Goal: Task Accomplishment & Management: Check status

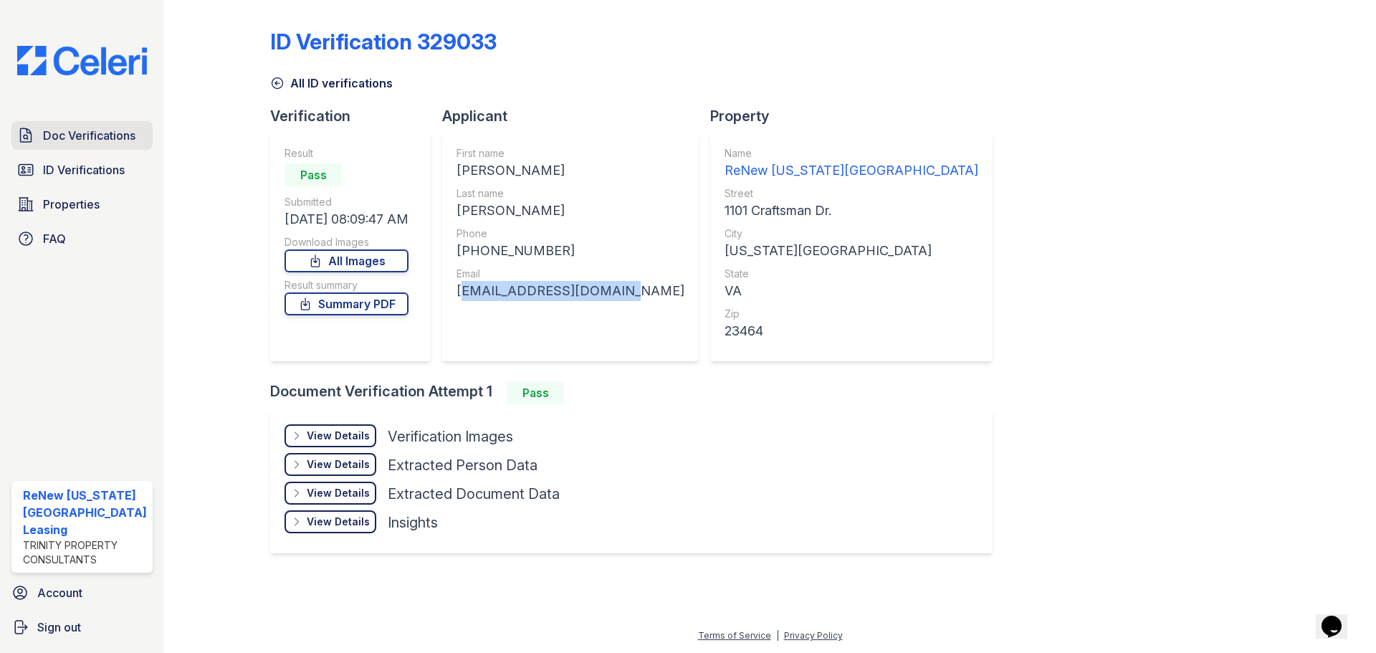
click at [80, 132] on span "Doc Verifications" at bounding box center [89, 135] width 92 height 17
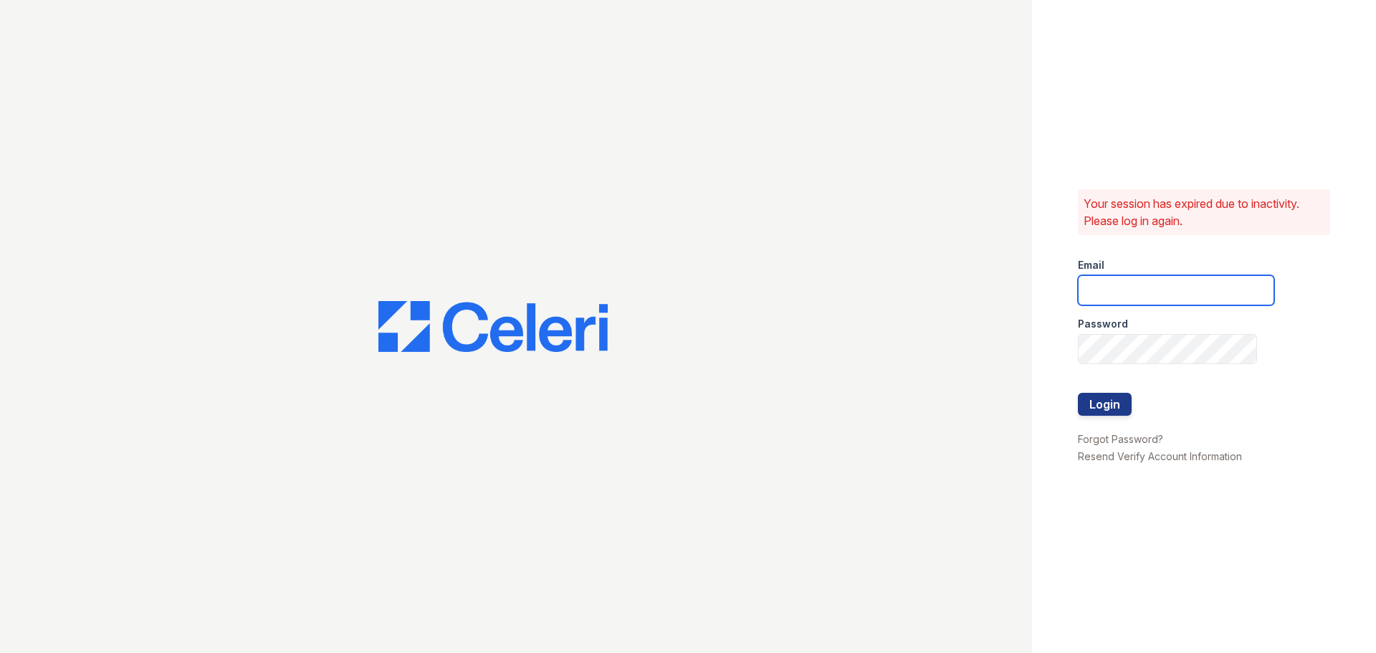
drag, startPoint x: 1179, startPoint y: 285, endPoint x: 1179, endPoint y: 299, distance: 13.6
click at [1179, 285] on input "email" at bounding box center [1176, 290] width 196 height 30
type input "renewvirginiabeach@trinity-pm.com"
click at [1151, 365] on div at bounding box center [1176, 378] width 196 height 29
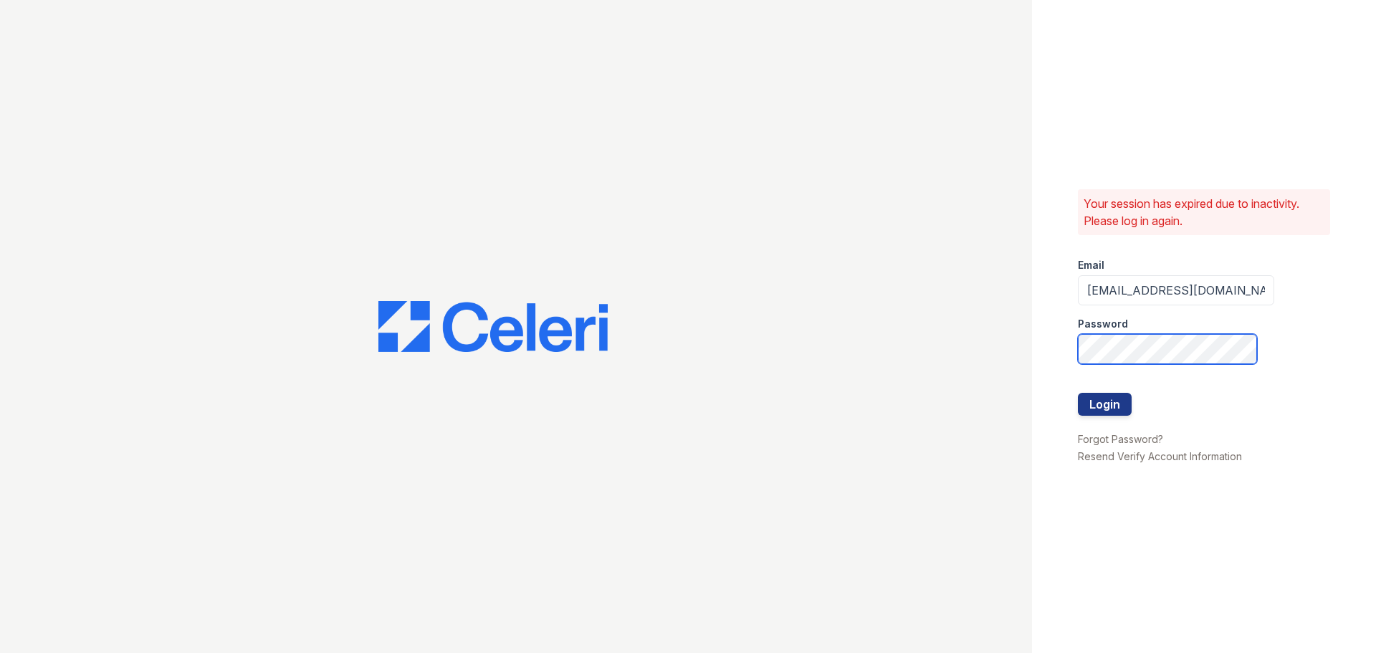
click at [1078, 393] on button "Login" at bounding box center [1105, 404] width 54 height 23
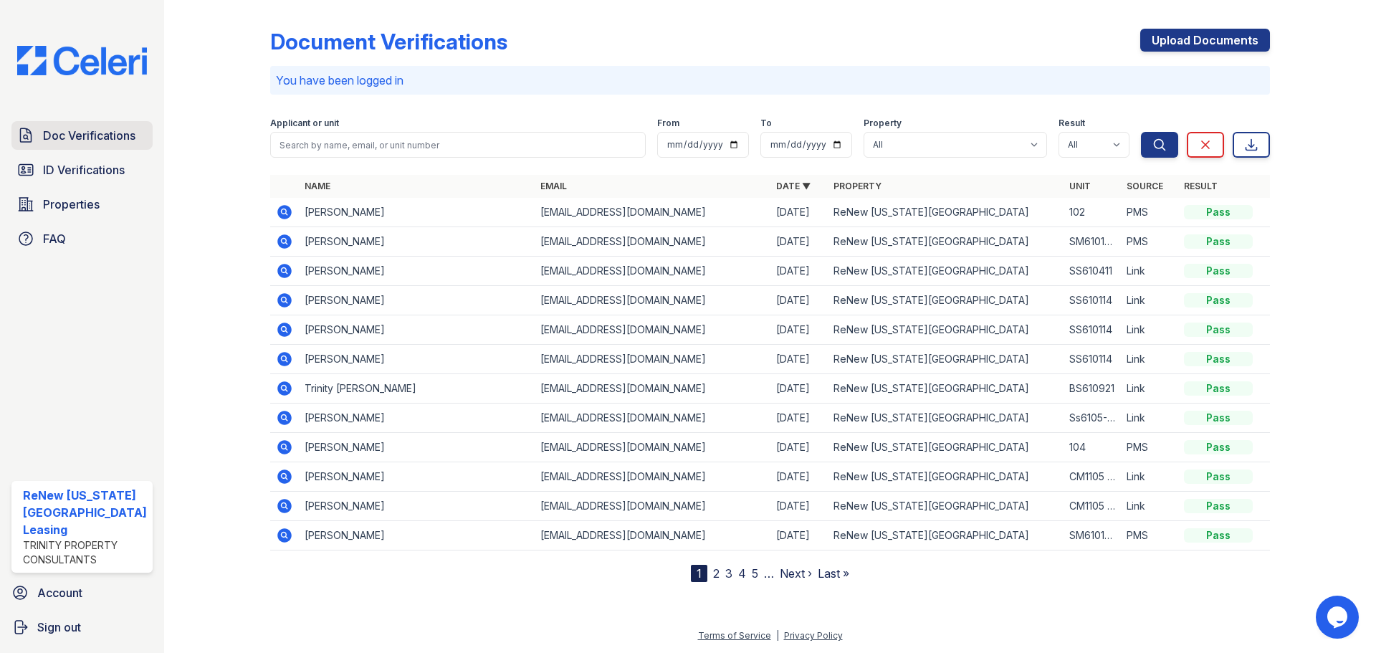
click at [102, 135] on span "Doc Verifications" at bounding box center [89, 135] width 92 height 17
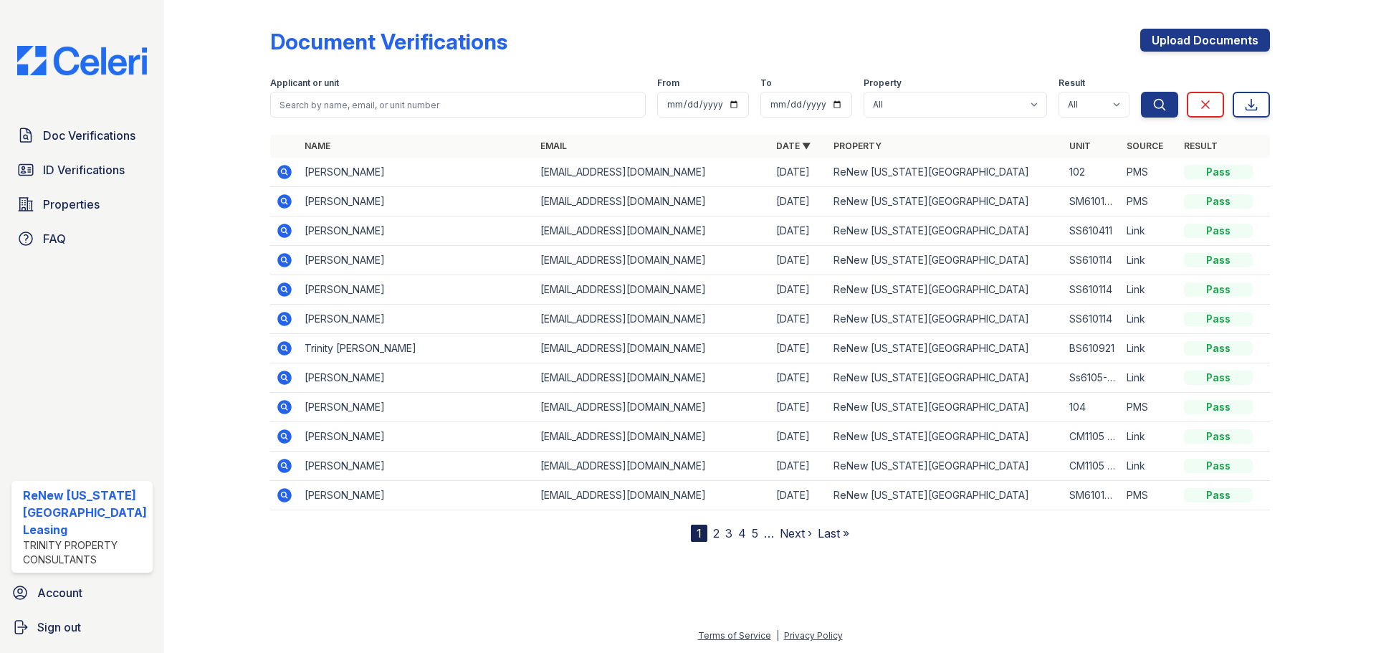
click at [287, 175] on icon at bounding box center [284, 172] width 14 height 14
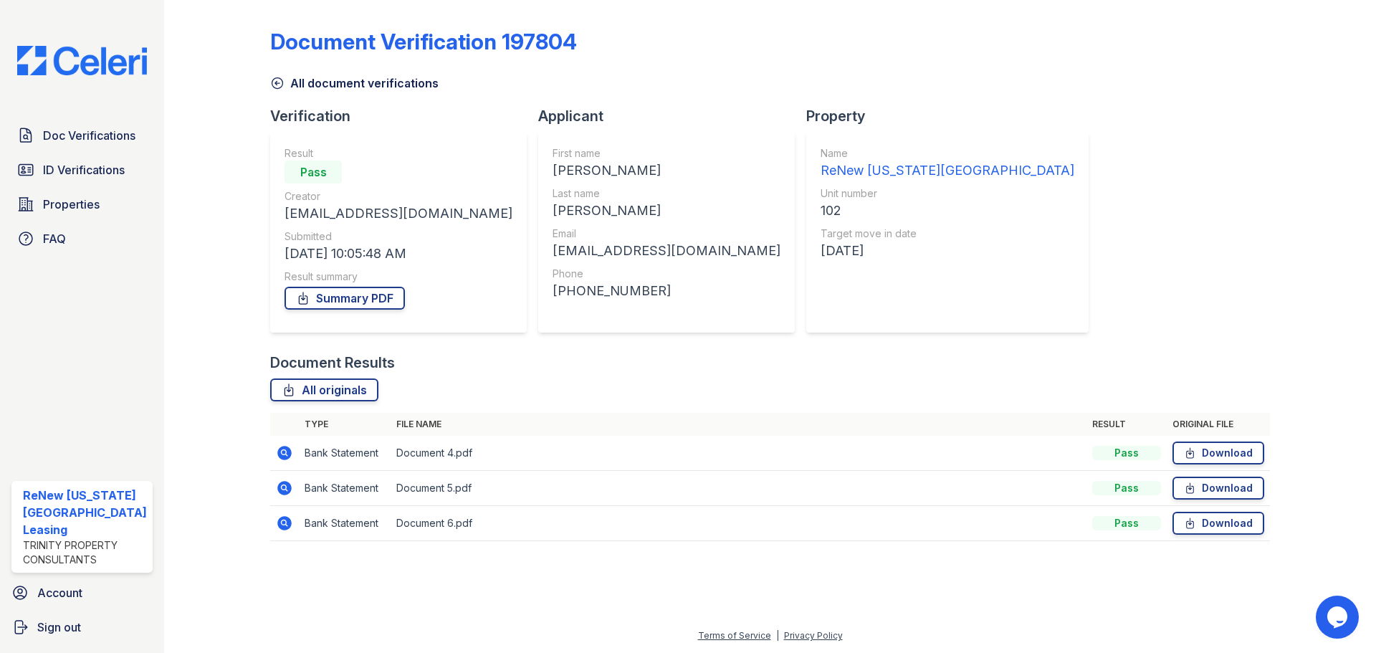
click at [281, 453] on icon at bounding box center [284, 452] width 17 height 17
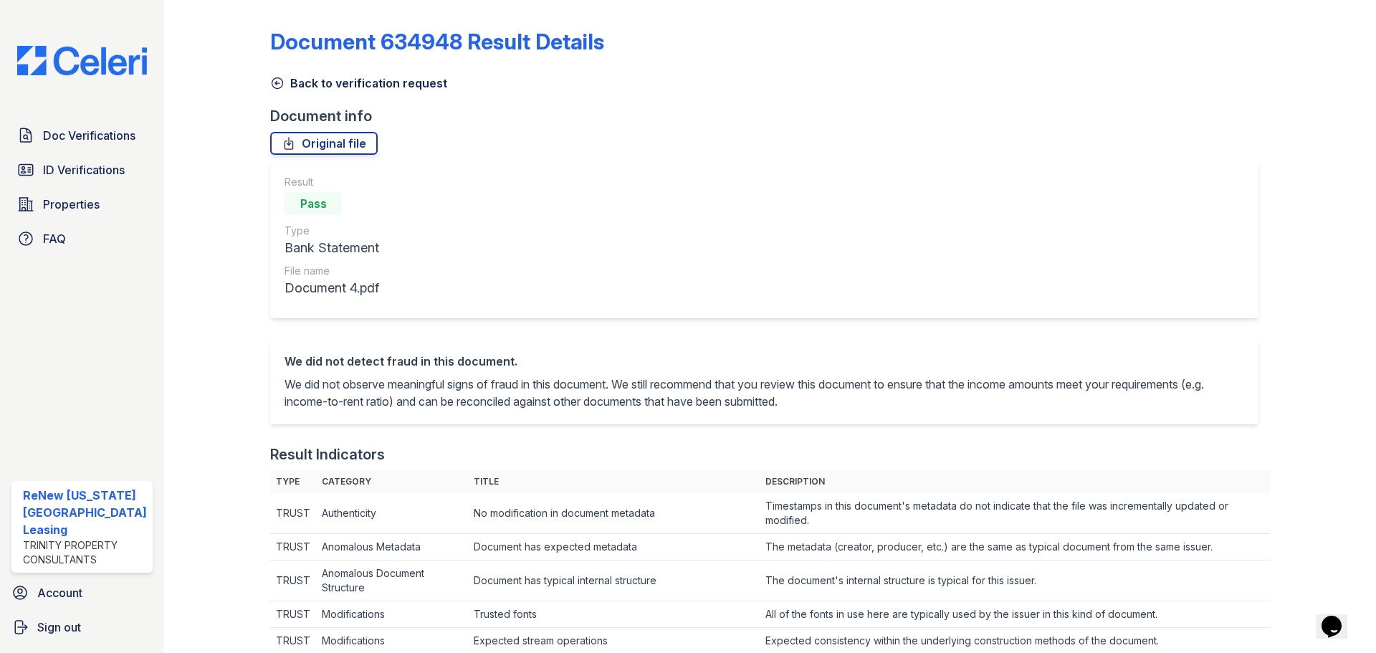
click at [271, 82] on icon at bounding box center [277, 83] width 14 height 14
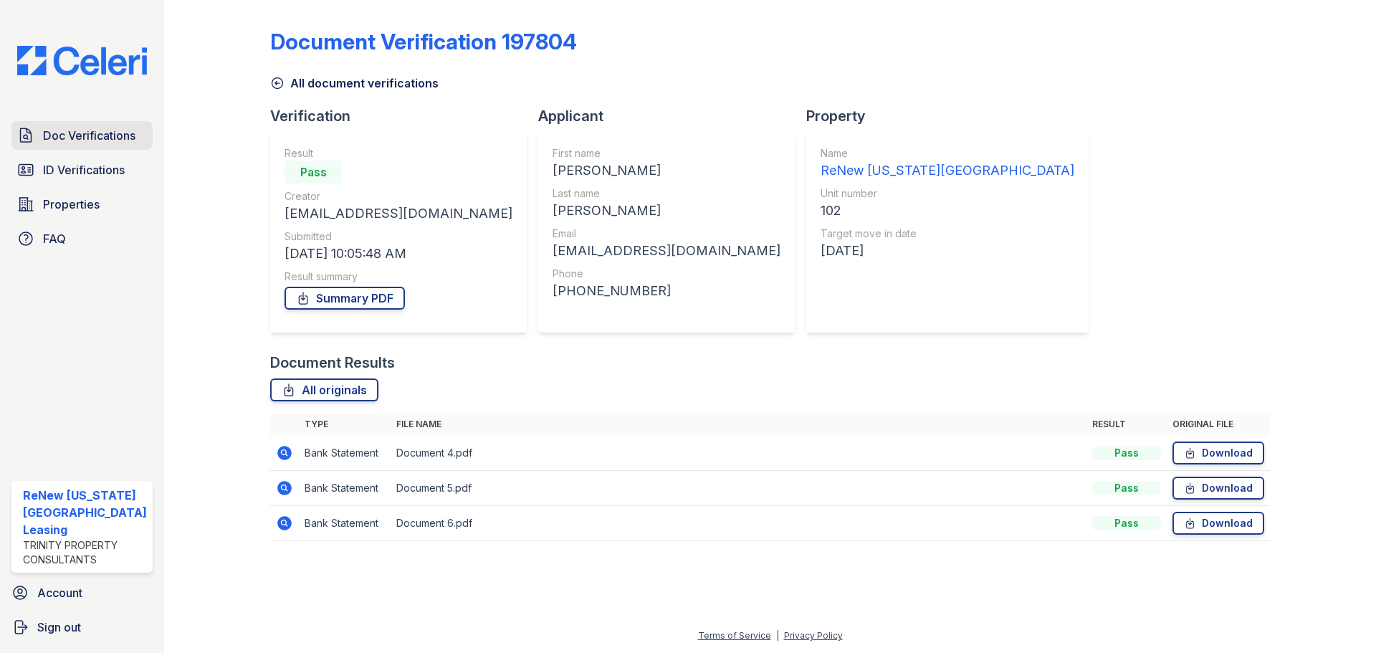
click at [95, 133] on span "Doc Verifications" at bounding box center [89, 135] width 92 height 17
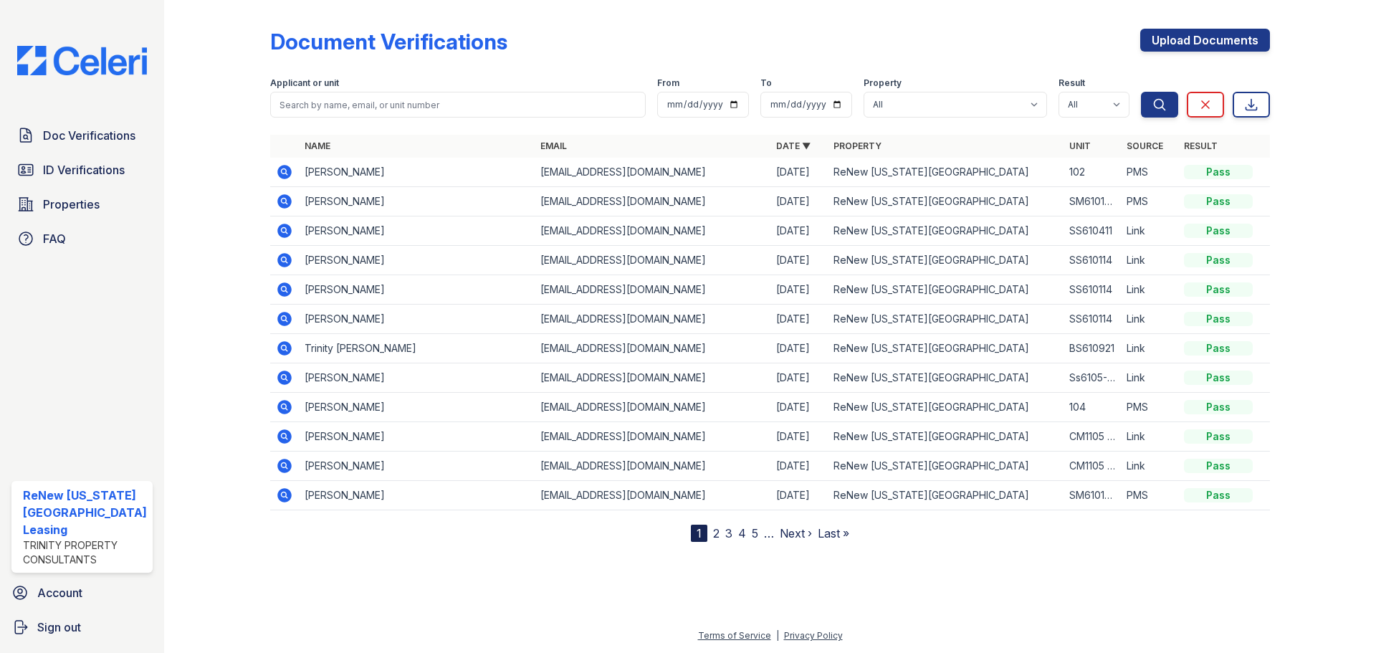
click at [95, 133] on span "Doc Verifications" at bounding box center [89, 135] width 92 height 17
click at [263, 176] on div at bounding box center [228, 274] width 83 height 536
click at [287, 174] on icon at bounding box center [284, 172] width 14 height 14
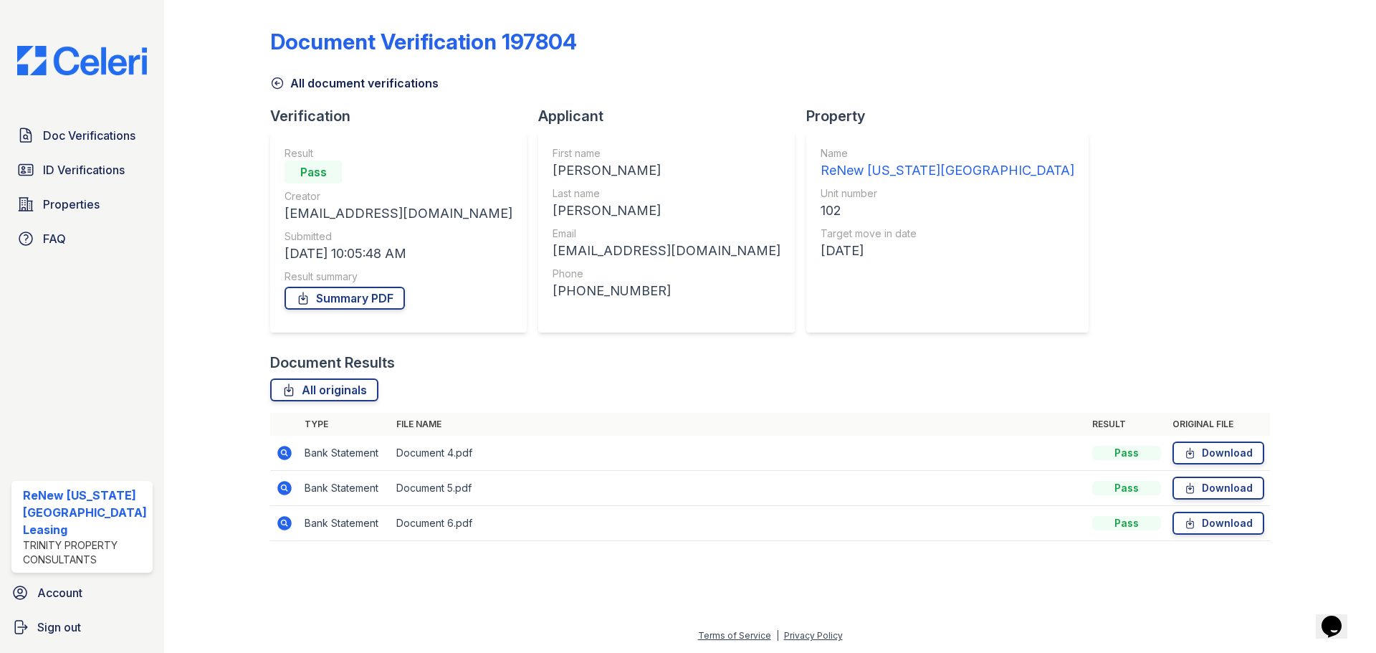
click at [282, 454] on icon at bounding box center [284, 452] width 17 height 17
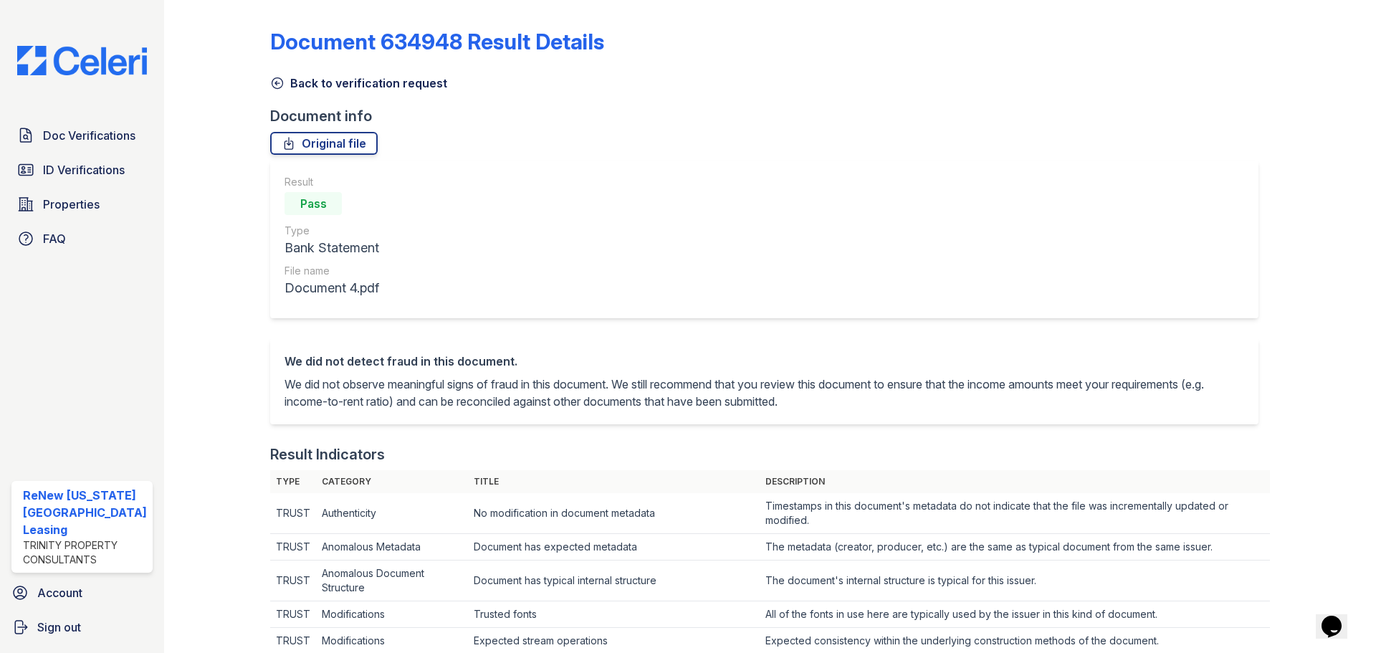
click at [277, 85] on icon at bounding box center [277, 83] width 14 height 14
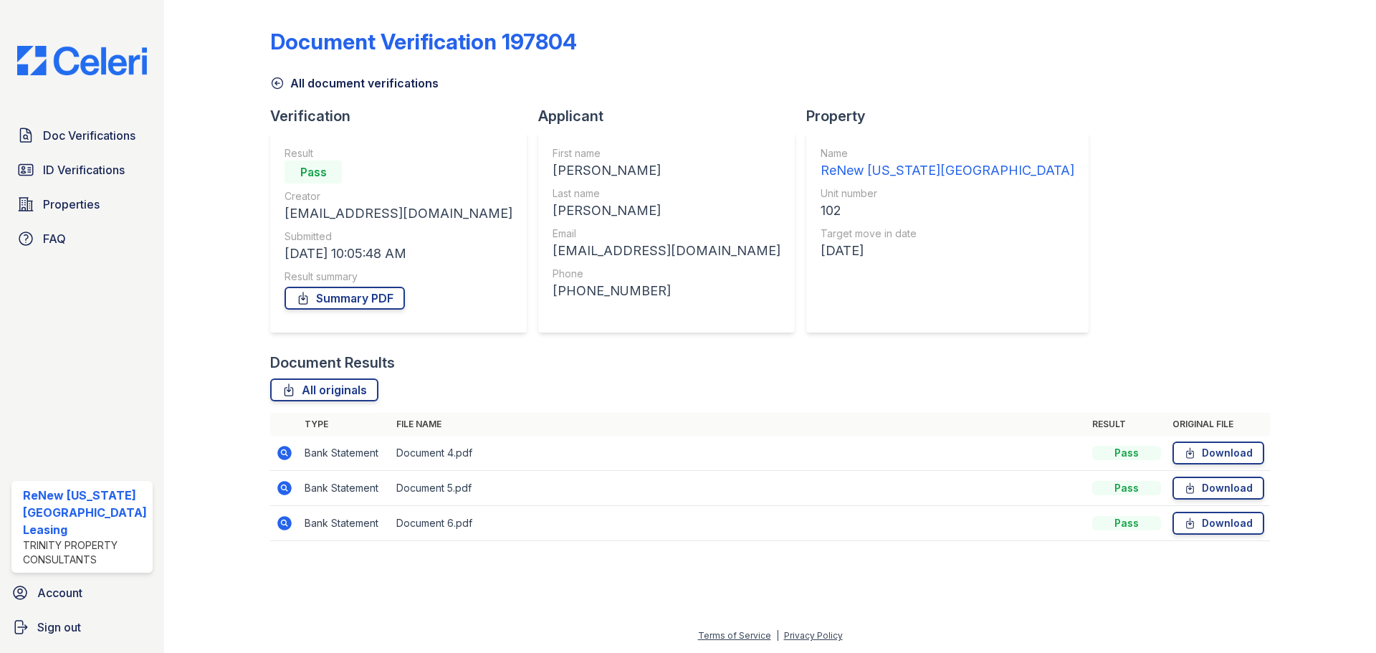
click at [284, 451] on icon at bounding box center [284, 452] width 4 height 4
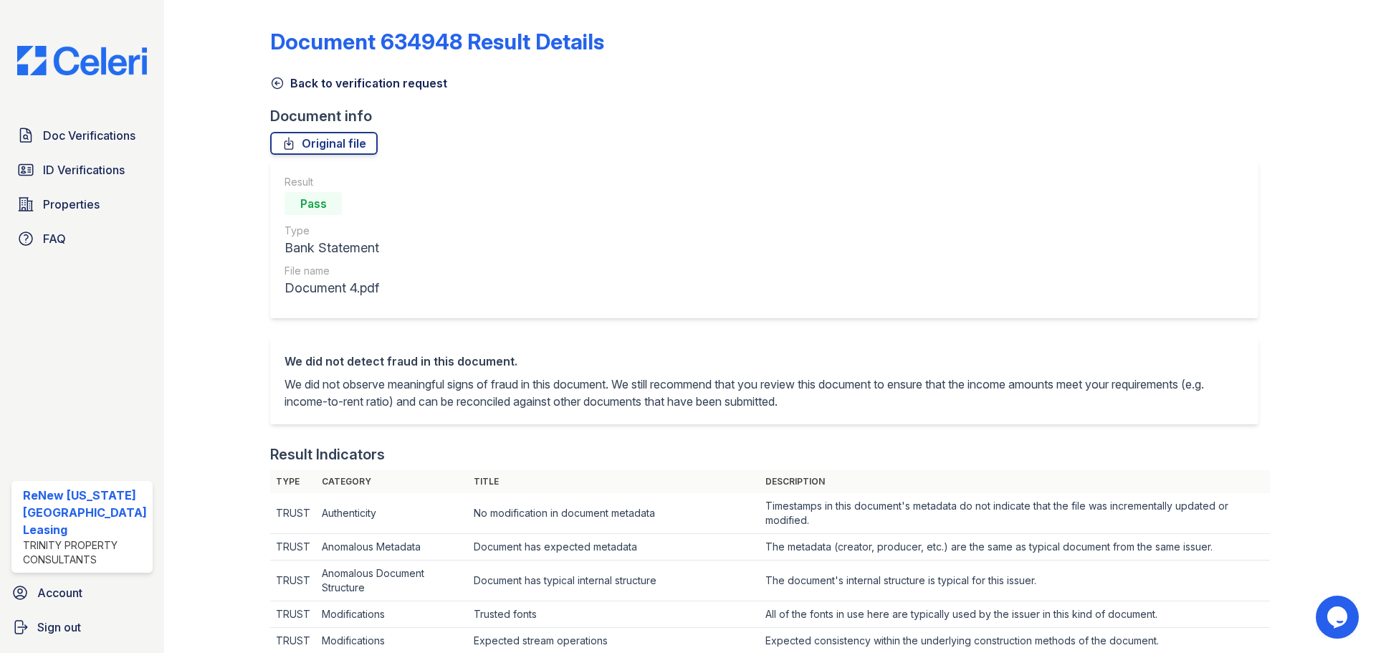
click at [277, 82] on icon at bounding box center [277, 83] width 14 height 14
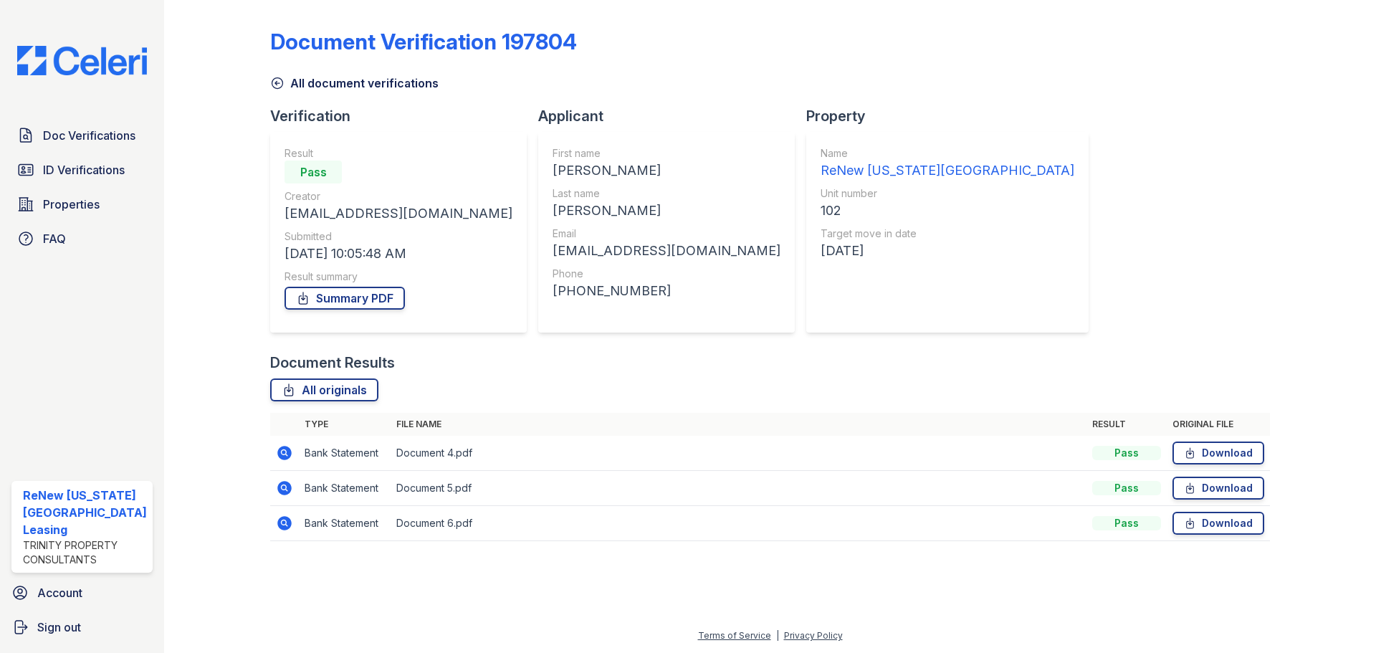
click at [276, 84] on icon at bounding box center [277, 83] width 14 height 14
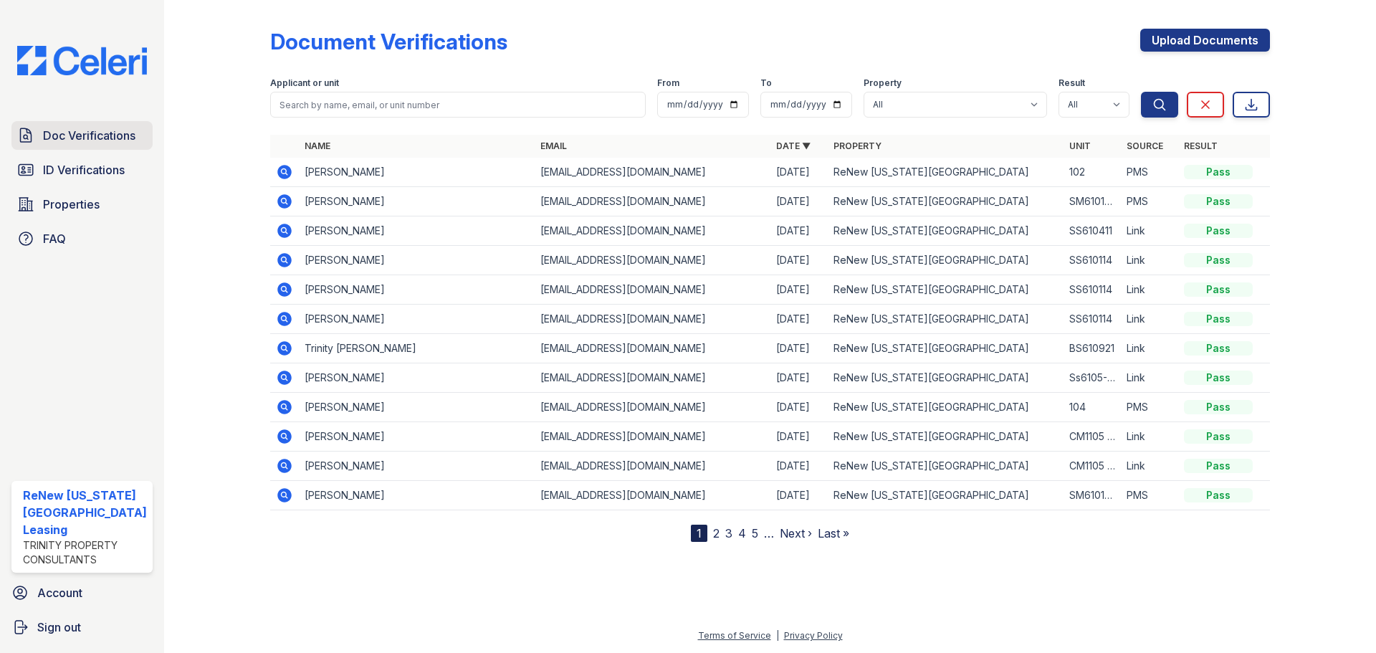
click at [93, 143] on span "Doc Verifications" at bounding box center [89, 135] width 92 height 17
click at [99, 139] on span "Doc Verifications" at bounding box center [89, 135] width 92 height 17
click at [102, 145] on link "Doc Verifications" at bounding box center [81, 135] width 141 height 29
click at [100, 132] on span "Doc Verifications" at bounding box center [89, 135] width 92 height 17
click at [202, 276] on div at bounding box center [228, 274] width 83 height 536
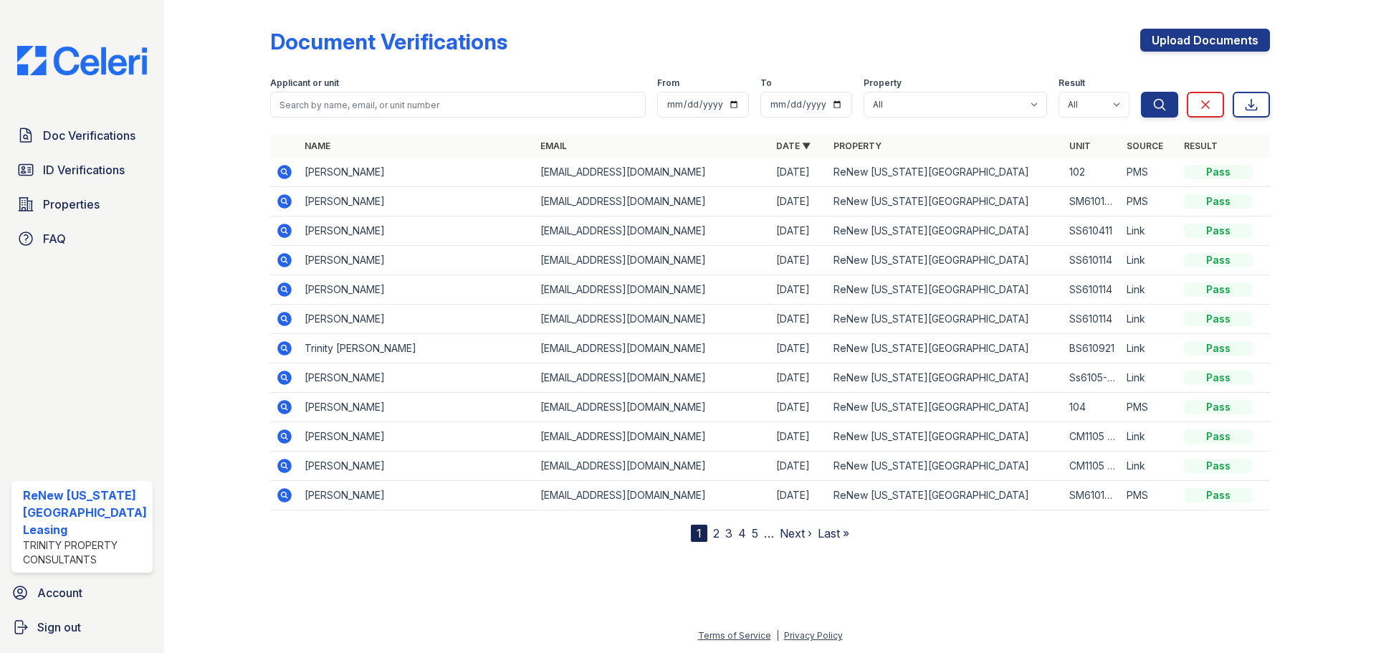
click at [216, 274] on div at bounding box center [228, 274] width 83 height 536
click at [90, 133] on span "Doc Verifications" at bounding box center [89, 135] width 92 height 17
click at [95, 163] on span "ID Verifications" at bounding box center [84, 169] width 82 height 17
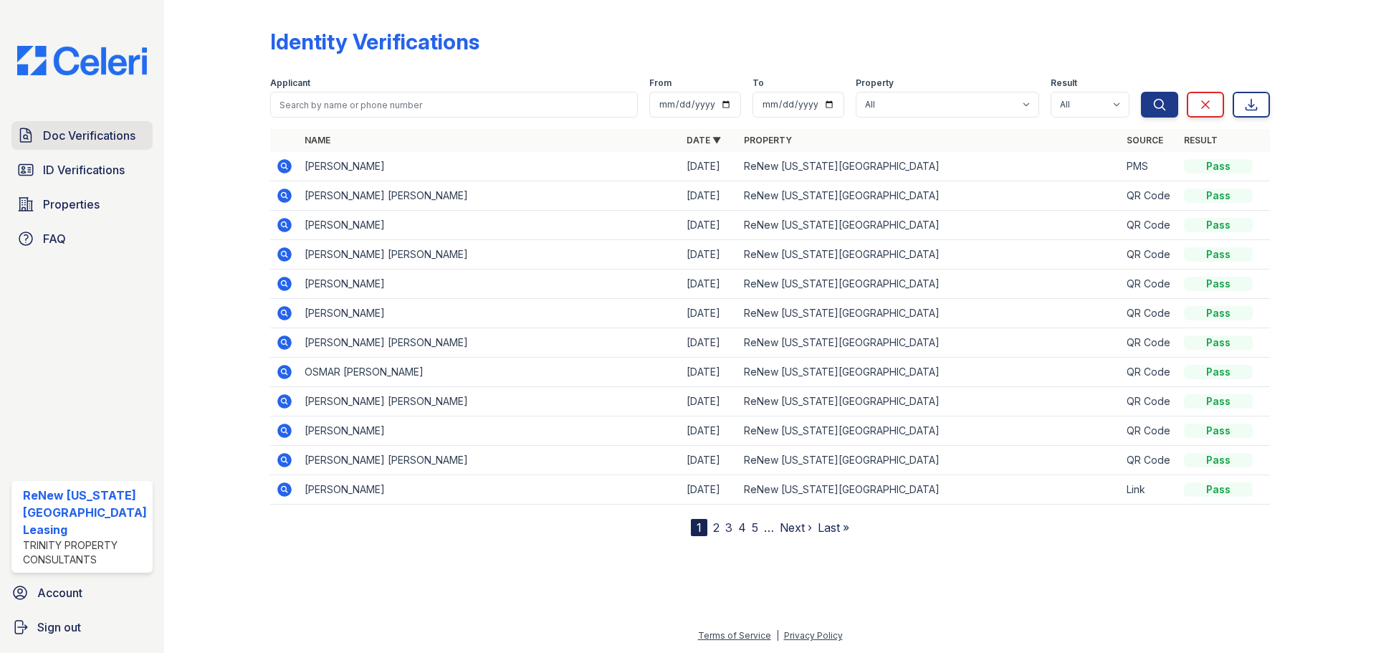
click at [89, 139] on span "Doc Verifications" at bounding box center [89, 135] width 92 height 17
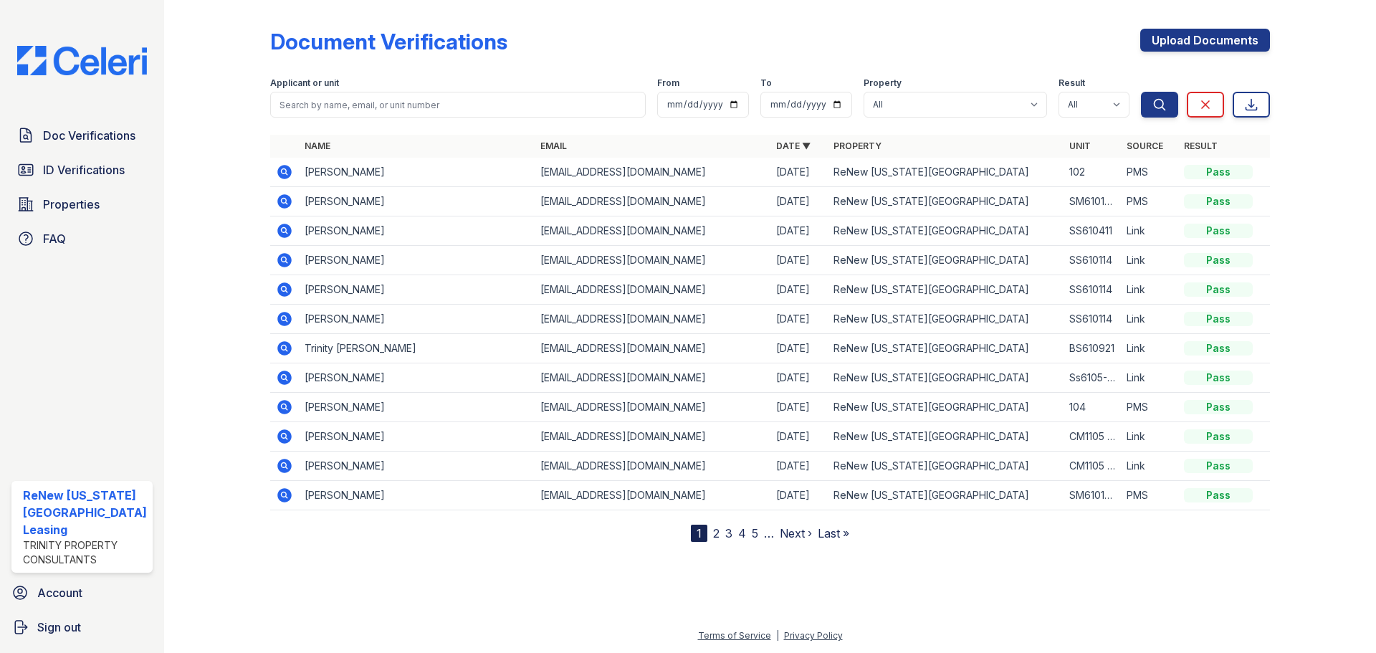
click at [89, 139] on span "Doc Verifications" at bounding box center [89, 135] width 92 height 17
